Goal: Task Accomplishment & Management: Use online tool/utility

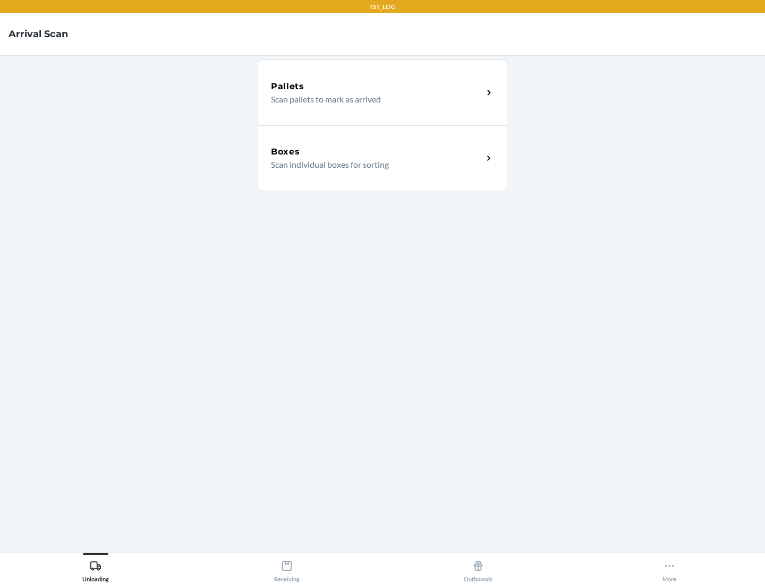
click at [377, 152] on div "Boxes" at bounding box center [377, 152] width 212 height 13
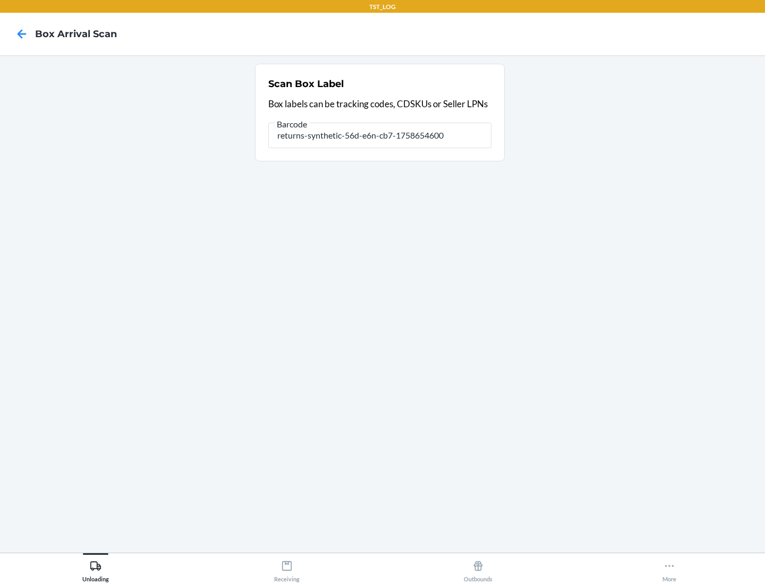
type input "returns-synthetic-56d-e6n-cb7-1758654600"
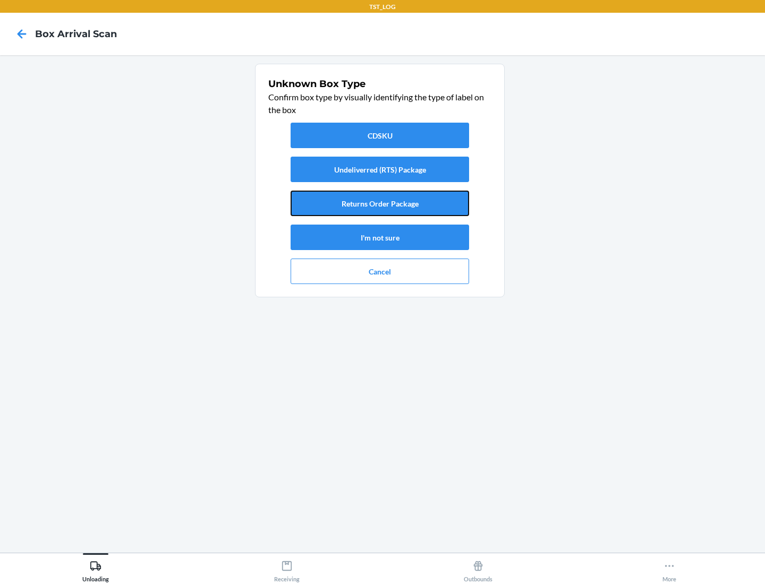
click at [380, 203] on button "Returns Order Package" at bounding box center [380, 203] width 178 height 25
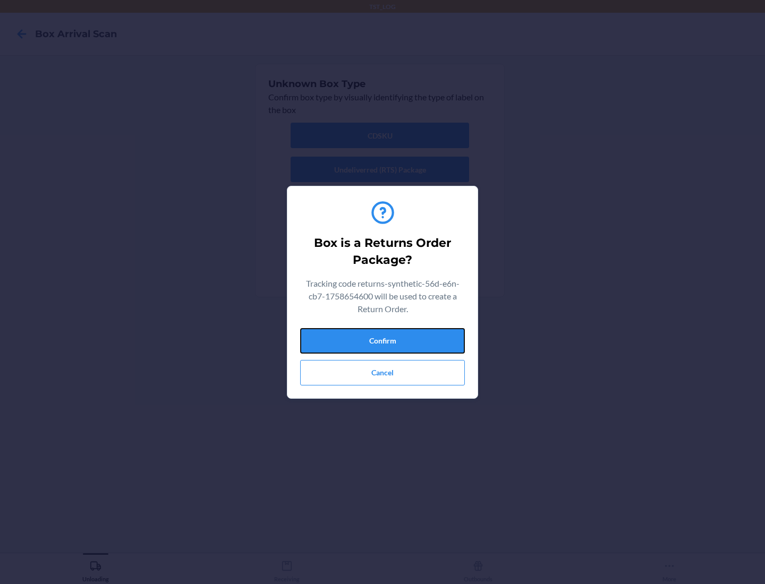
click at [382, 340] on button "Confirm" at bounding box center [382, 340] width 165 height 25
